Goal: Task Accomplishment & Management: Use online tool/utility

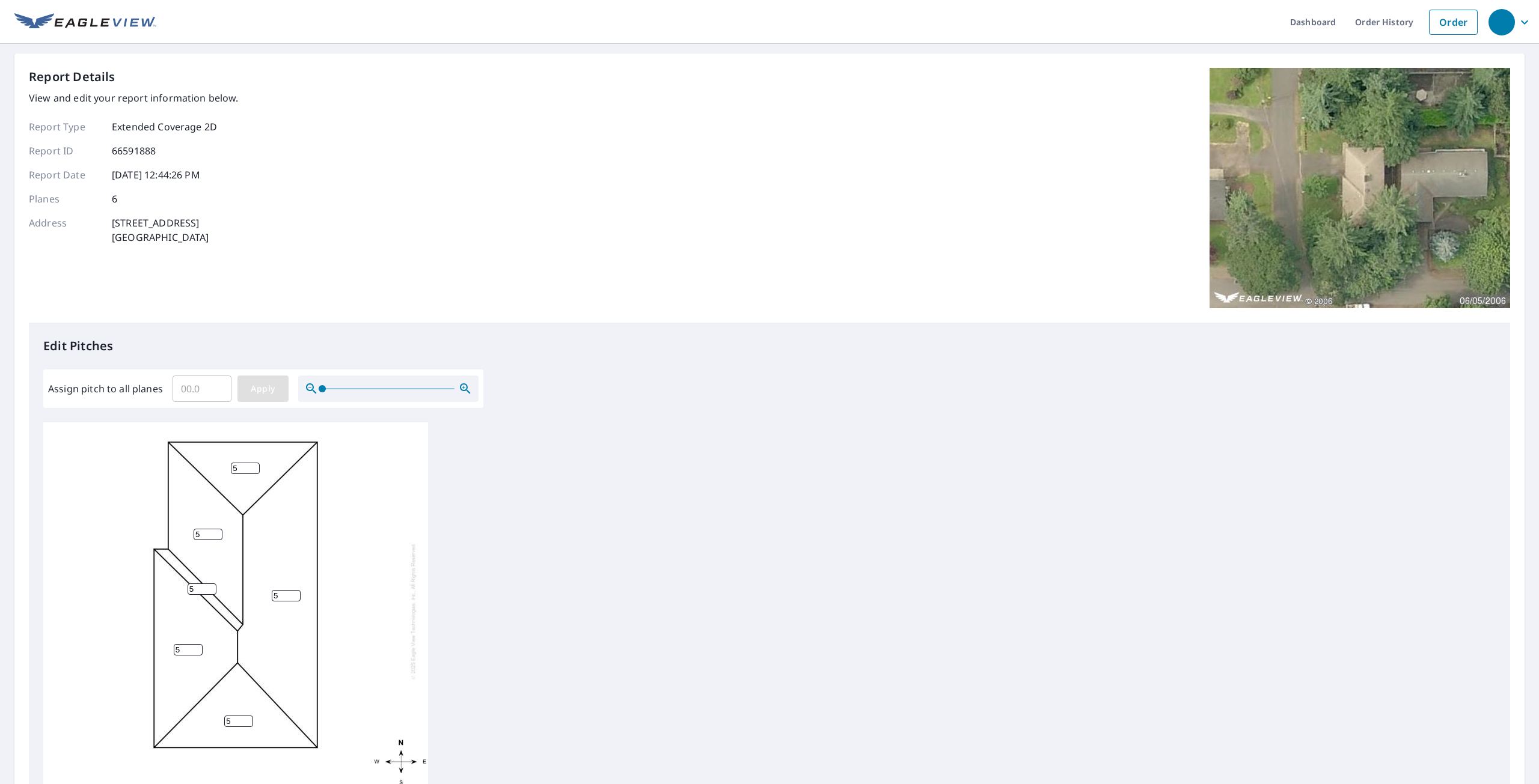
click at [267, 392] on span "Apply" at bounding box center [263, 389] width 32 height 15
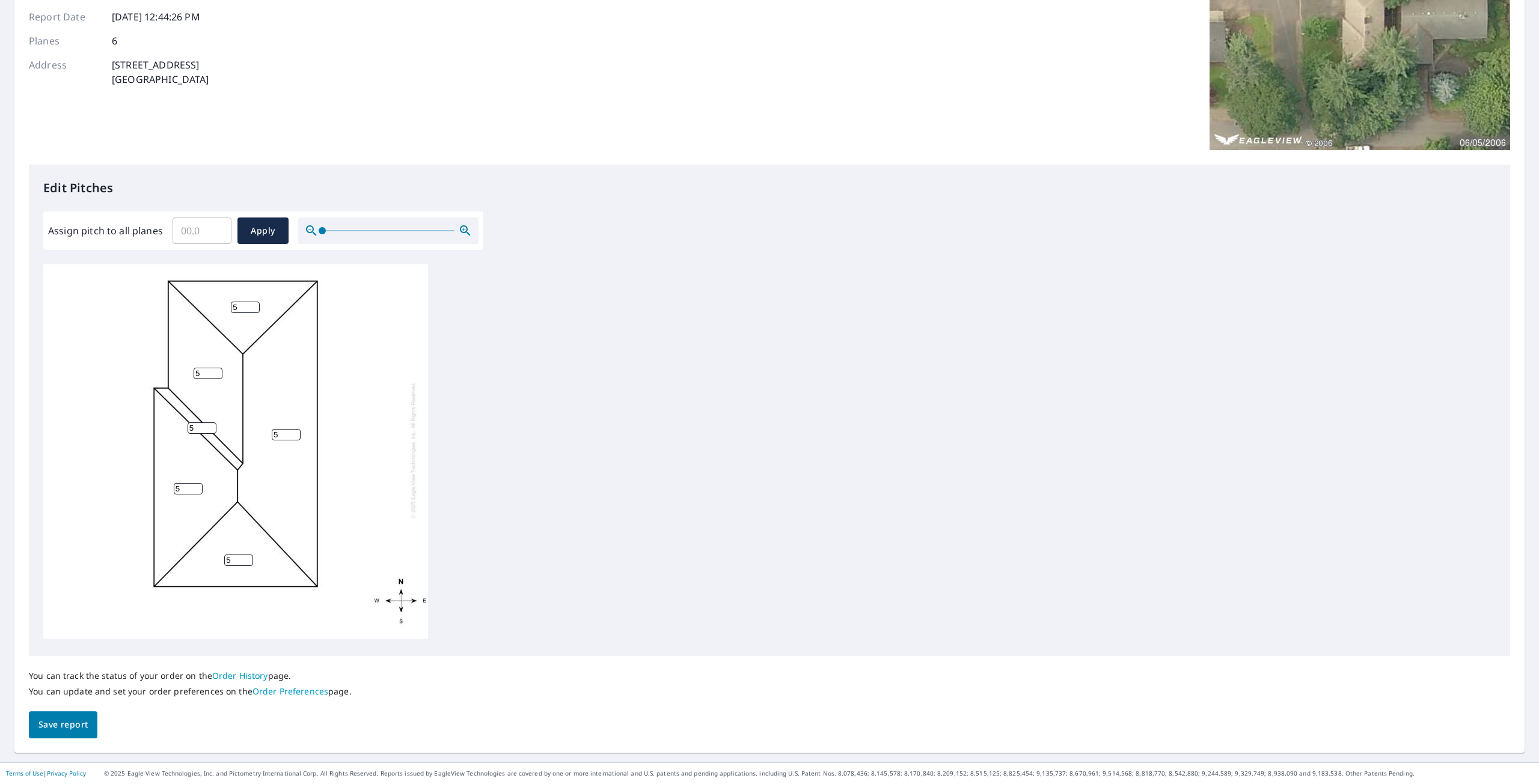
scroll to position [12, 0]
click at [249, 675] on link "Order History" at bounding box center [241, 676] width 56 height 11
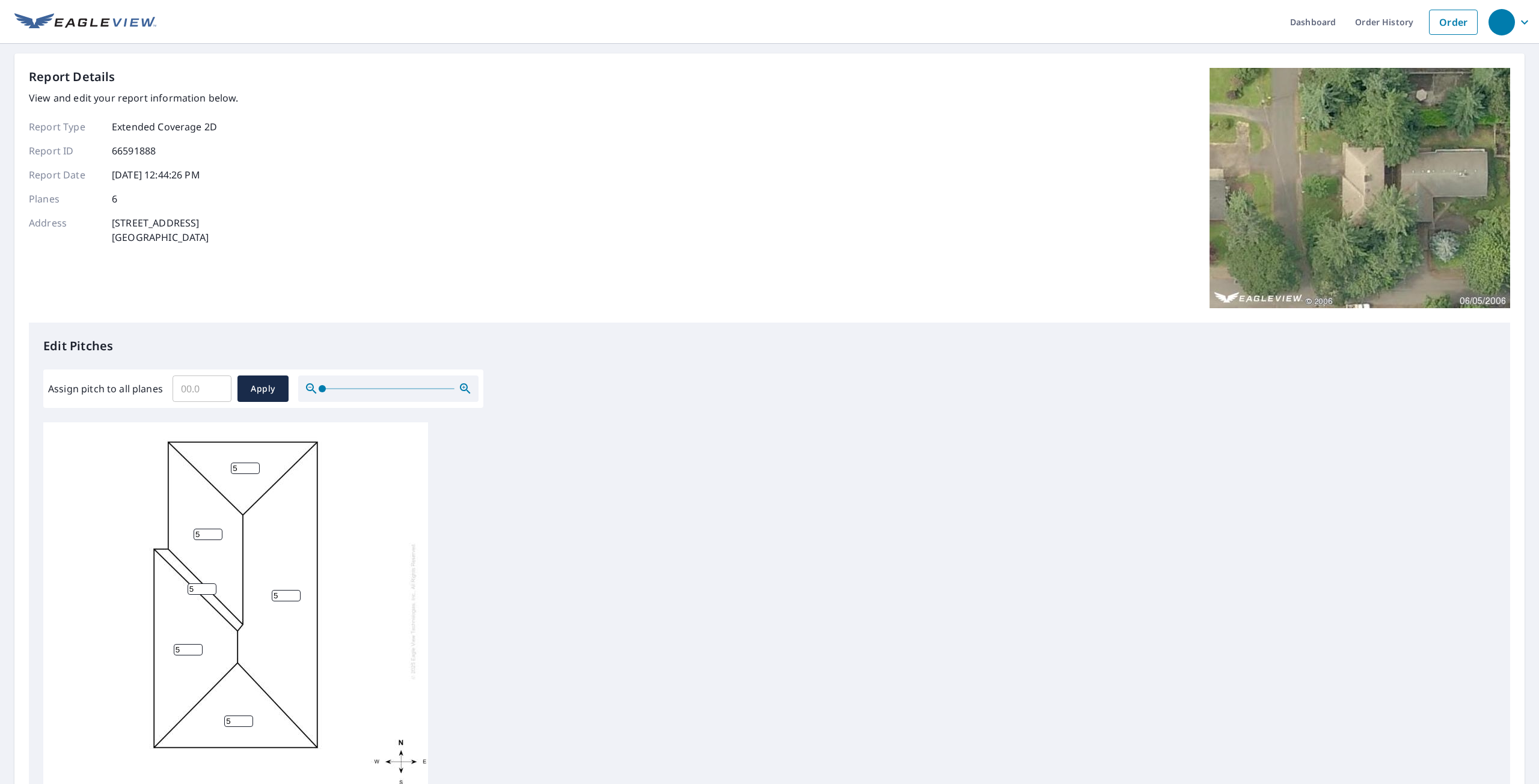
scroll to position [158, 0]
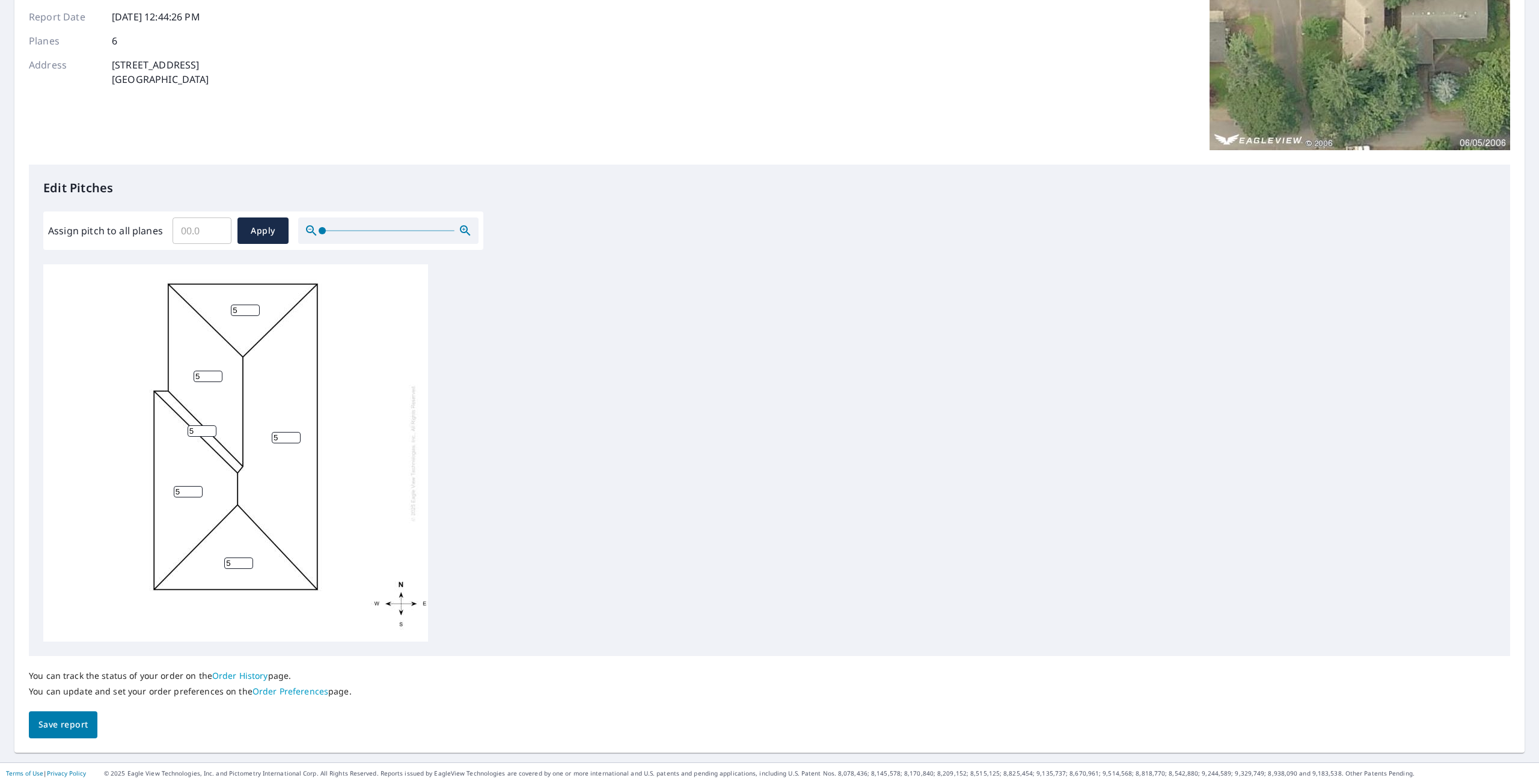
click at [83, 724] on span "Save report" at bounding box center [63, 725] width 49 height 15
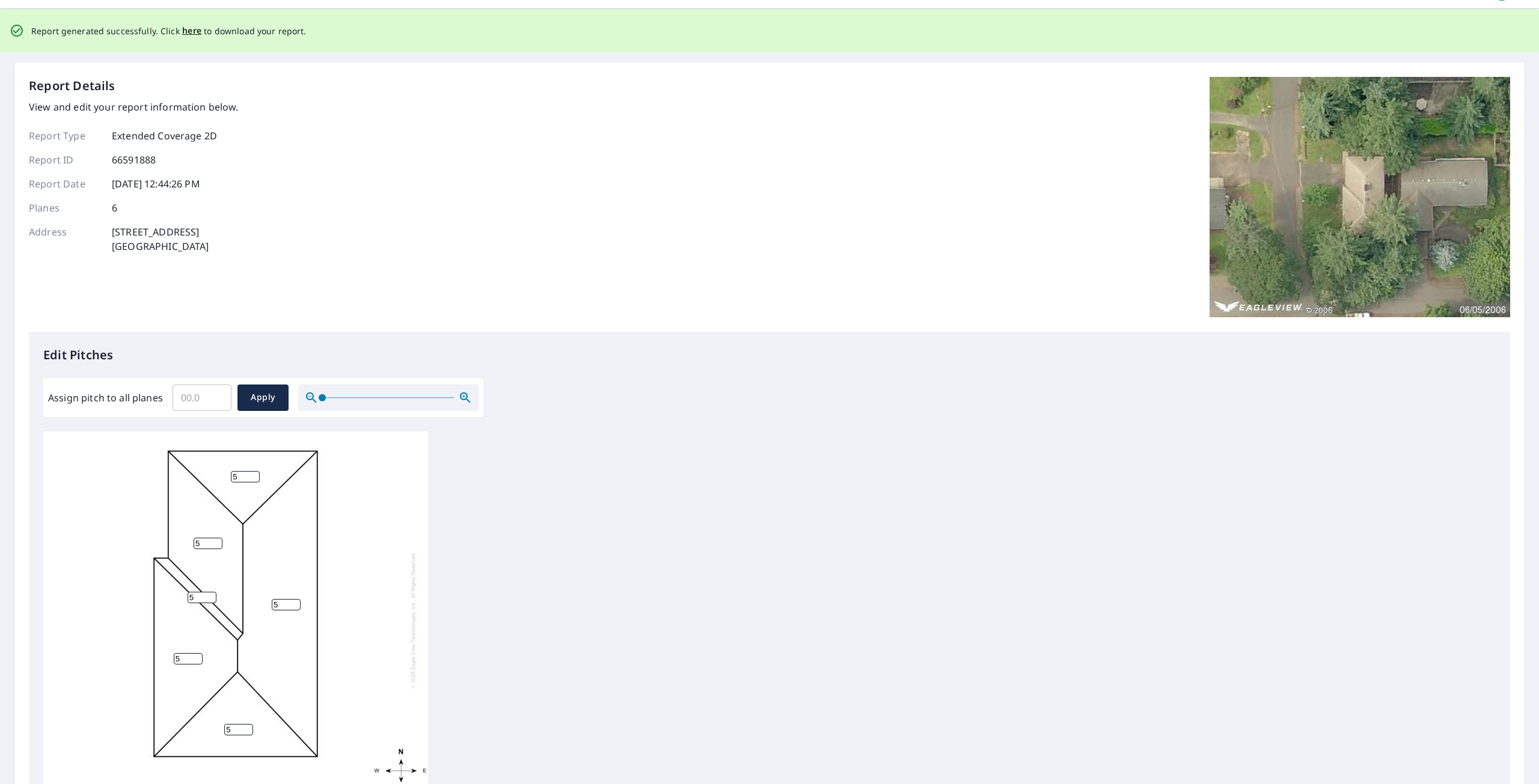
scroll to position [0, 0]
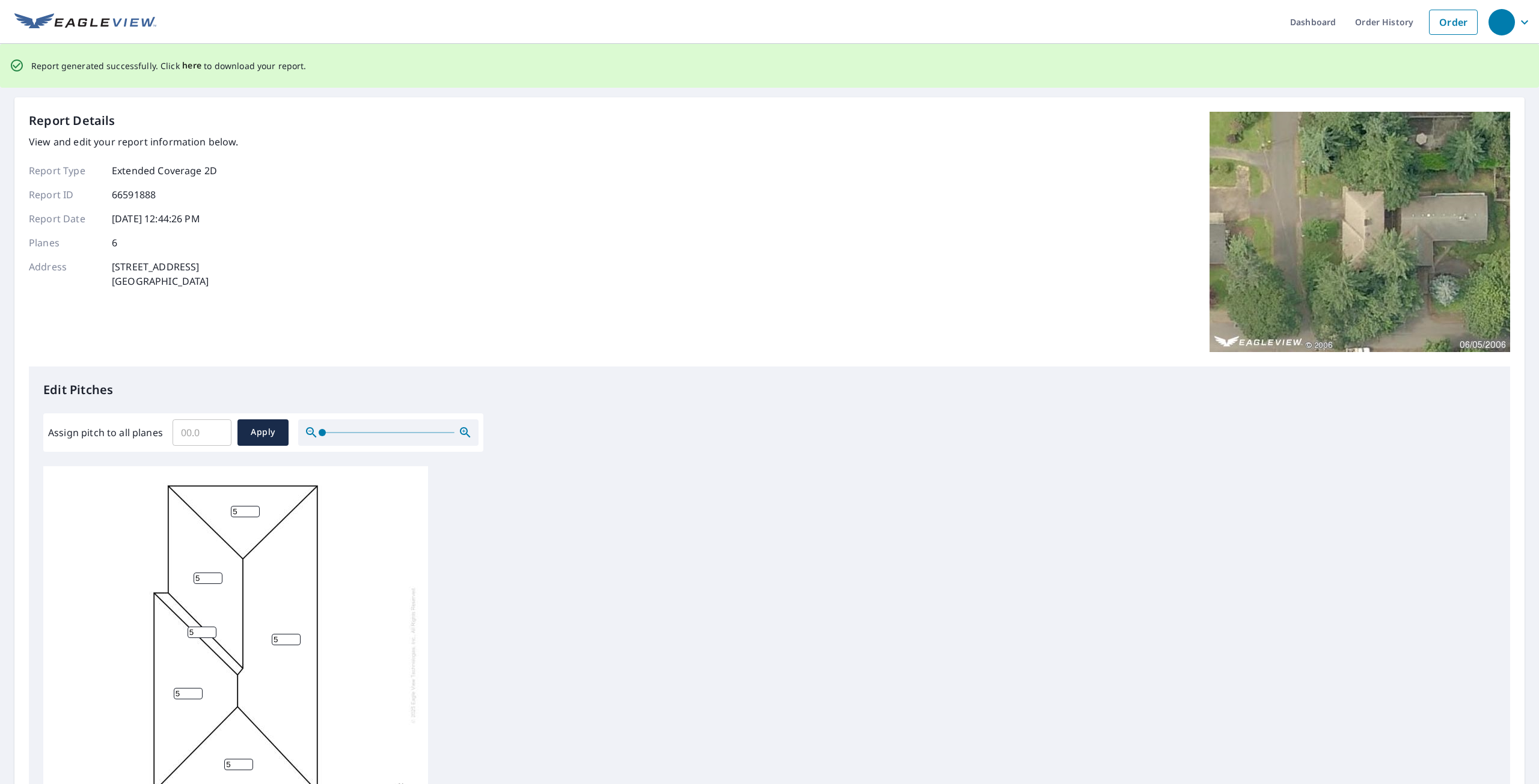
click at [190, 65] on span "here" at bounding box center [192, 66] width 20 height 15
